Goal: Transaction & Acquisition: Book appointment/travel/reservation

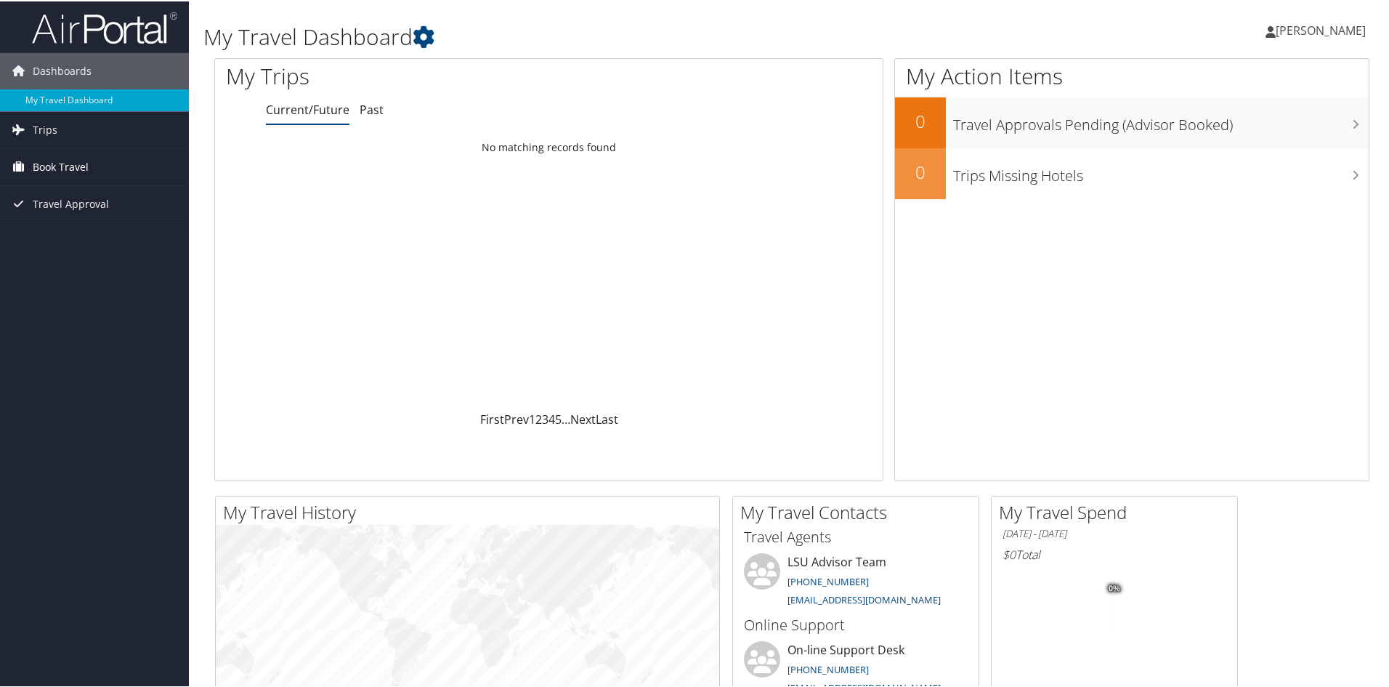
click at [62, 169] on span "Book Travel" at bounding box center [61, 165] width 56 height 36
click at [85, 221] on link "Book/Manage Online Trips" at bounding box center [94, 217] width 189 height 22
